Goal: Find contact information: Find contact information

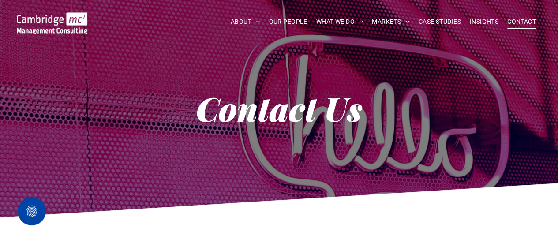
scroll to position [8, 0]
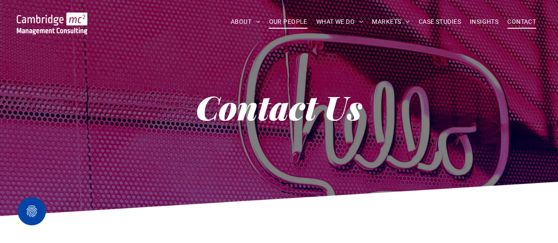
click at [279, 22] on span "OUR PEOPLE" at bounding box center [287, 22] width 38 height 14
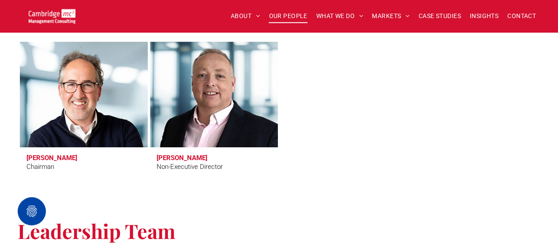
scroll to position [344, 0]
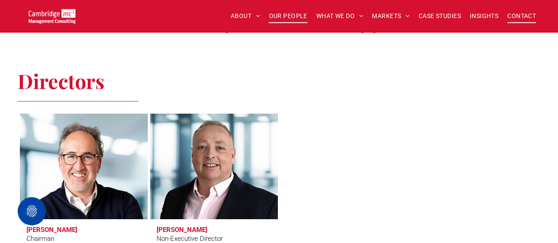
click at [520, 14] on span "CONTACT" at bounding box center [521, 16] width 29 height 14
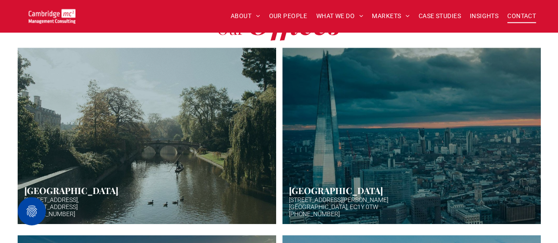
scroll to position [250, 0]
